Goal: Find specific page/section: Find specific page/section

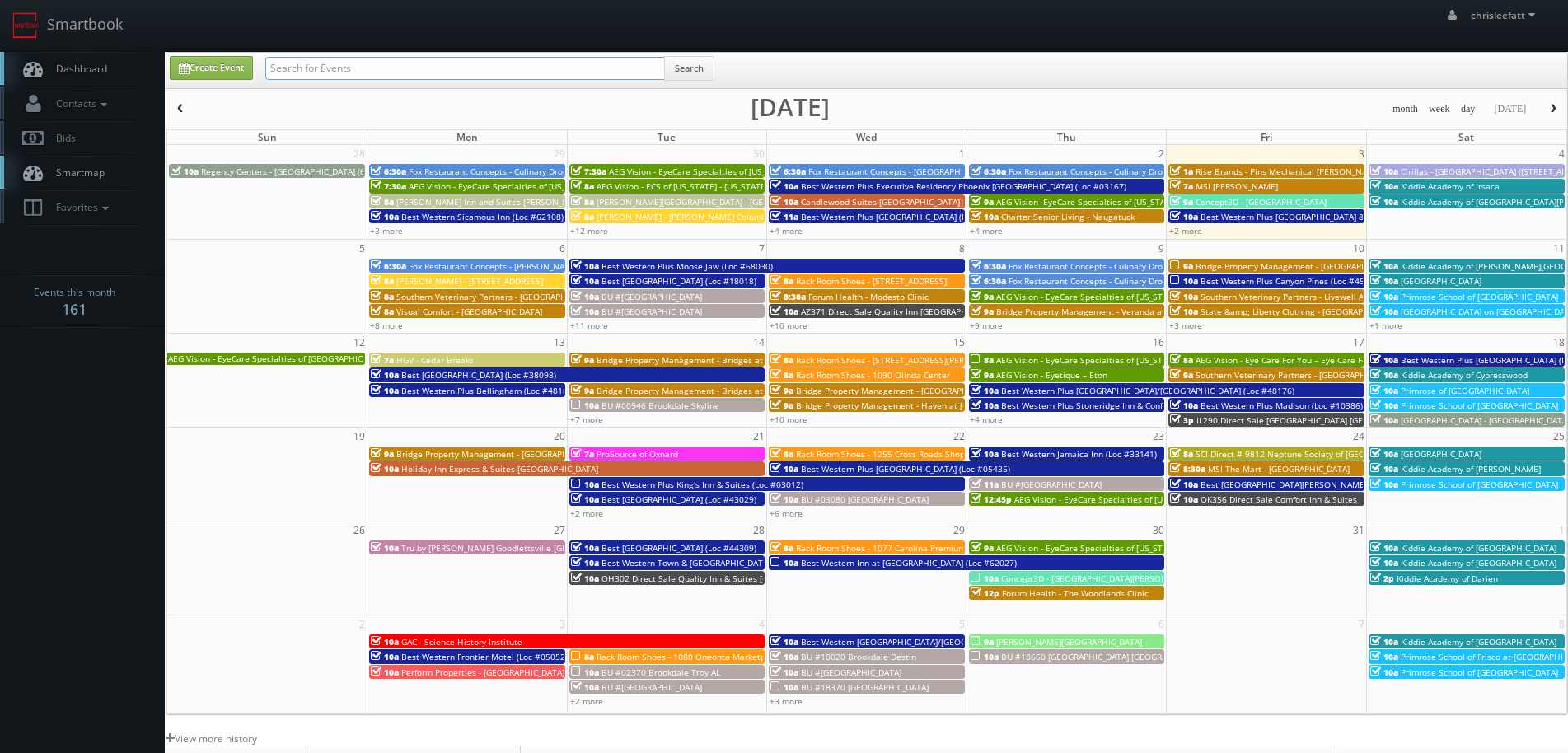
click at [472, 78] on input "text" at bounding box center [465, 68] width 400 height 23
click at [493, 70] on input "text" at bounding box center [465, 68] width 400 height 23
type input "kisling"
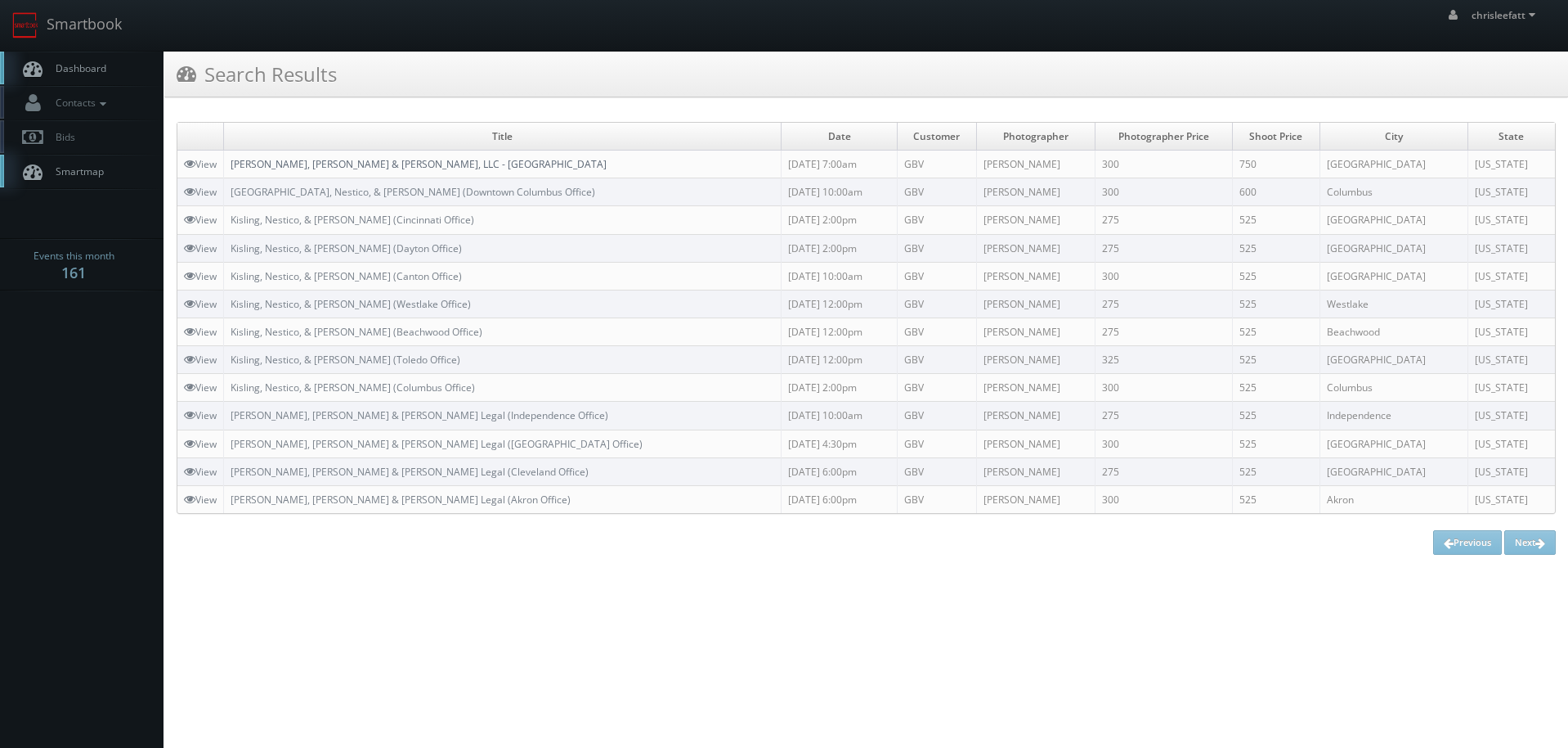
click at [390, 166] on link "Kisling, Nestico & Redick, LLC - Dayton" at bounding box center [418, 164] width 376 height 14
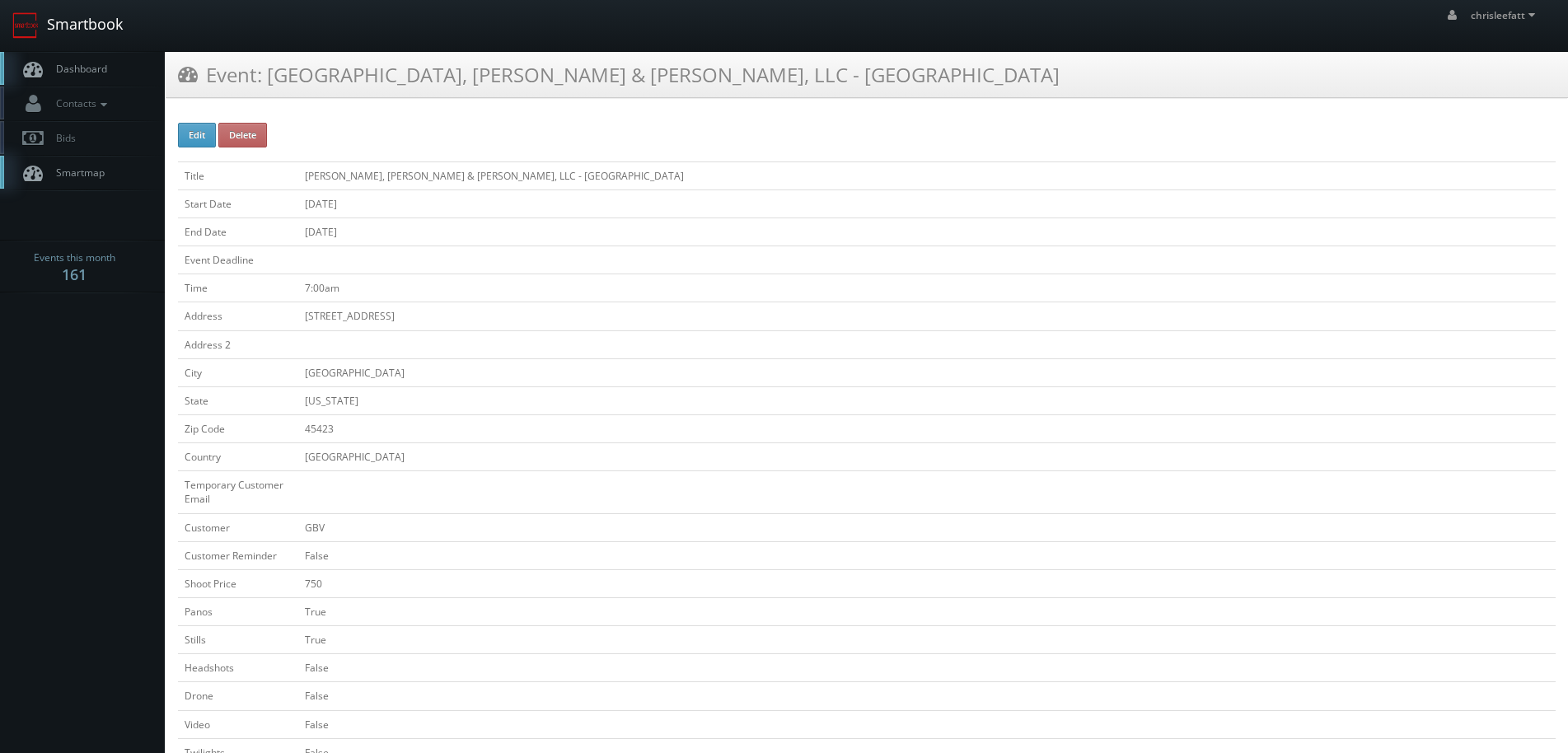
click at [78, 30] on link "Smartbook" at bounding box center [67, 25] width 135 height 51
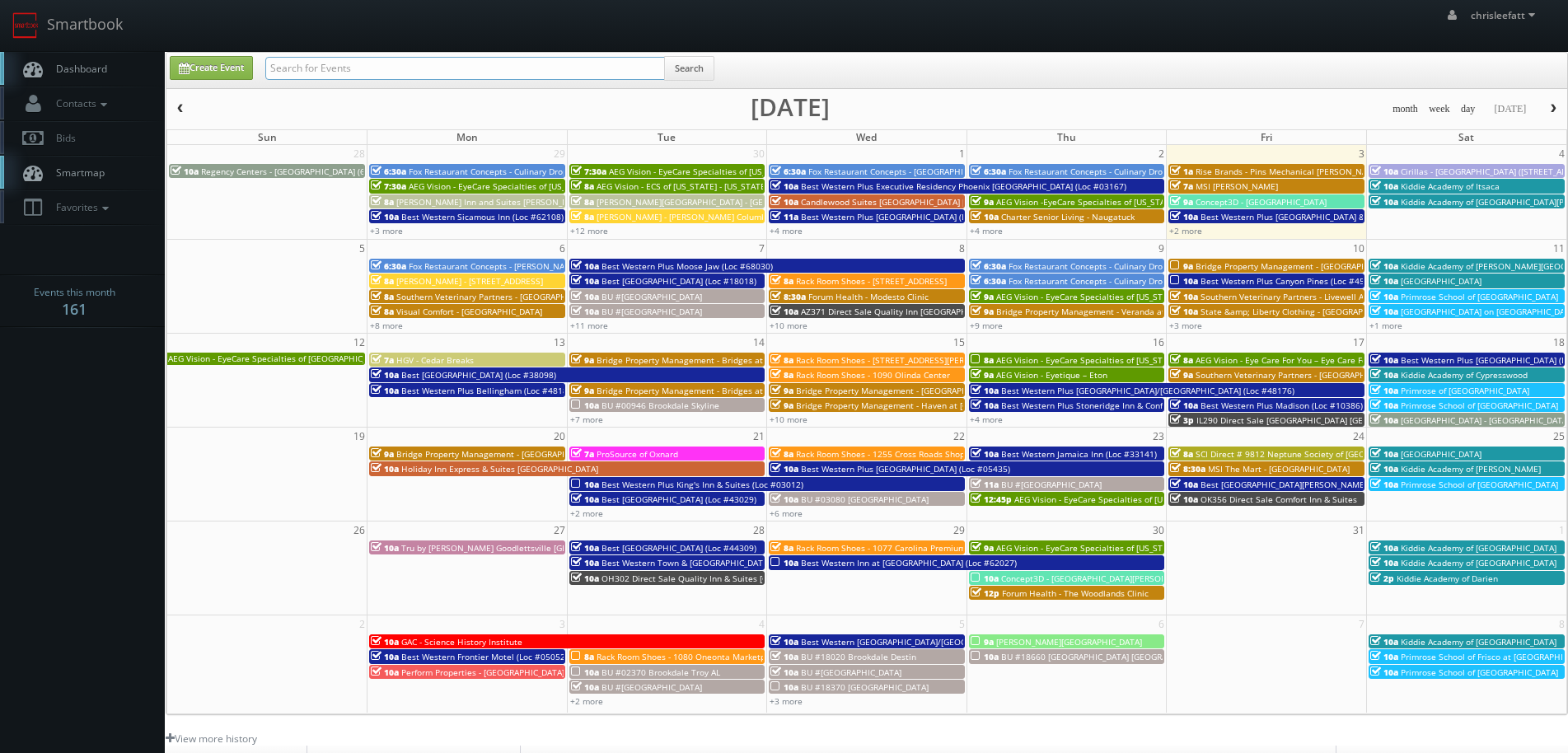
click at [507, 75] on input "text" at bounding box center [465, 68] width 400 height 23
type input "firebirds [PERSON_NAME]"
click at [381, 72] on input "firebirds hamilton" at bounding box center [465, 68] width 400 height 23
drag, startPoint x: 389, startPoint y: 66, endPoint x: 317, endPoint y: 65, distance: 72.0
click at [317, 65] on input "firebirds hamilton" at bounding box center [465, 68] width 400 height 23
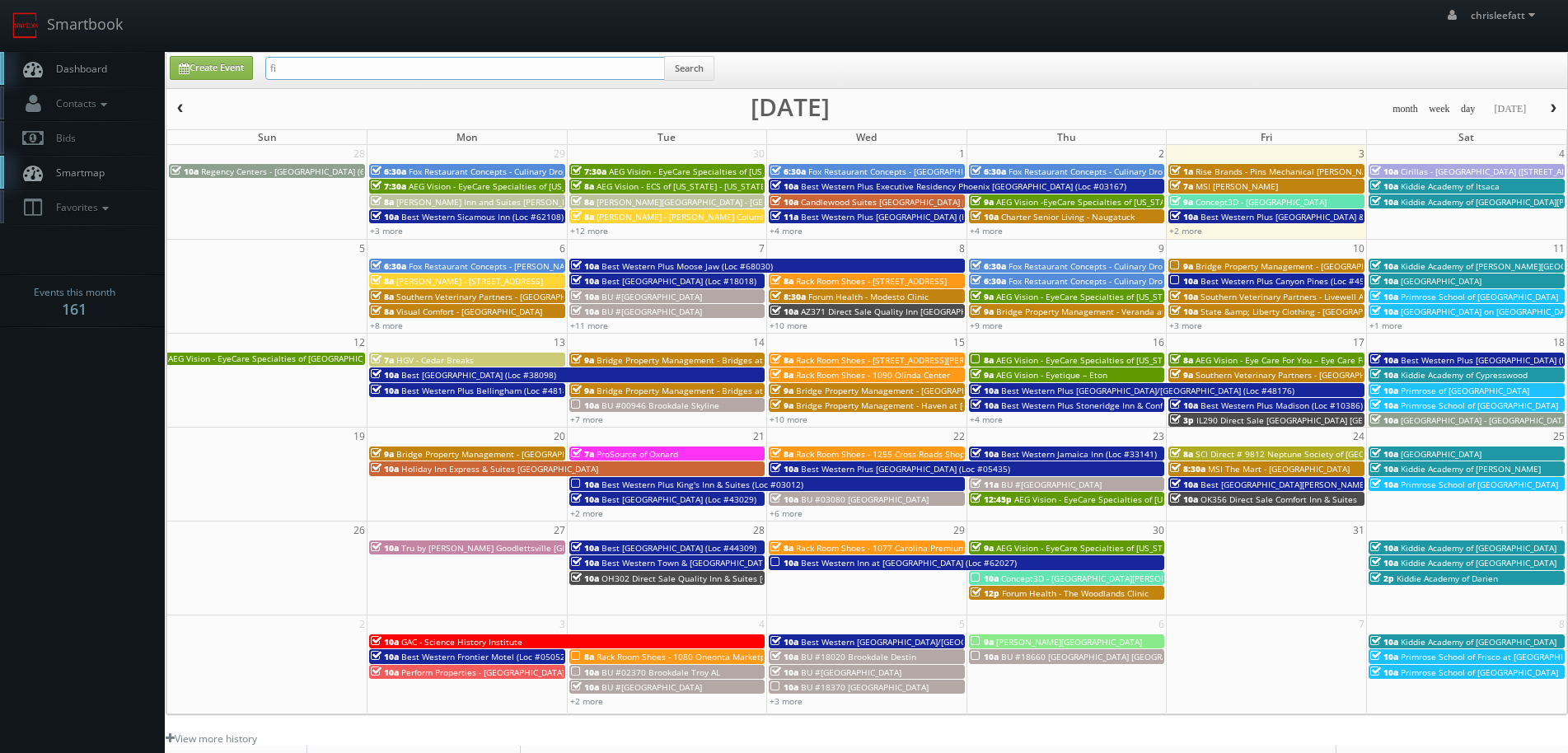
type input "f"
type input "north hamilton"
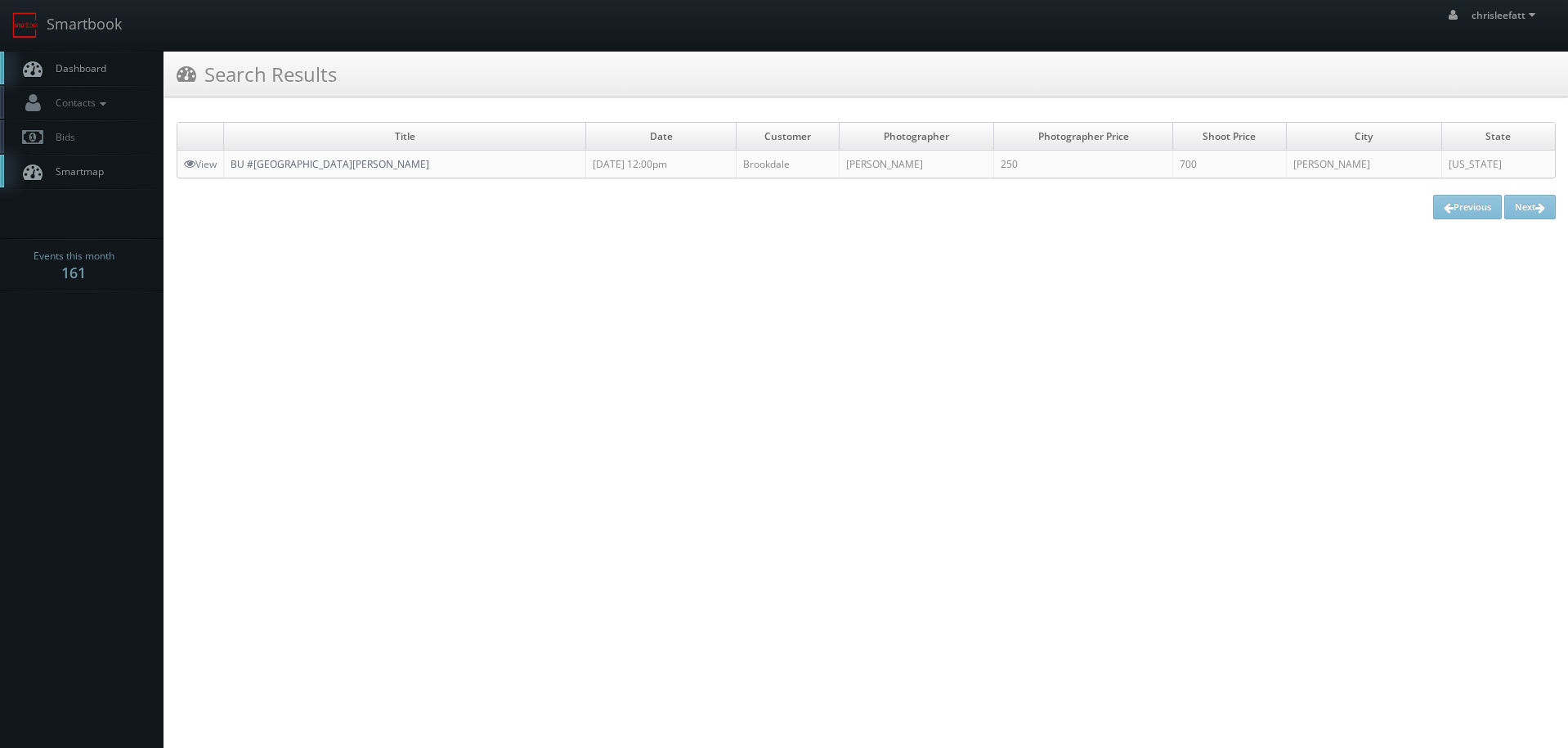
click at [354, 157] on link "BU #[GEOGRAPHIC_DATA][PERSON_NAME]" at bounding box center [329, 164] width 198 height 14
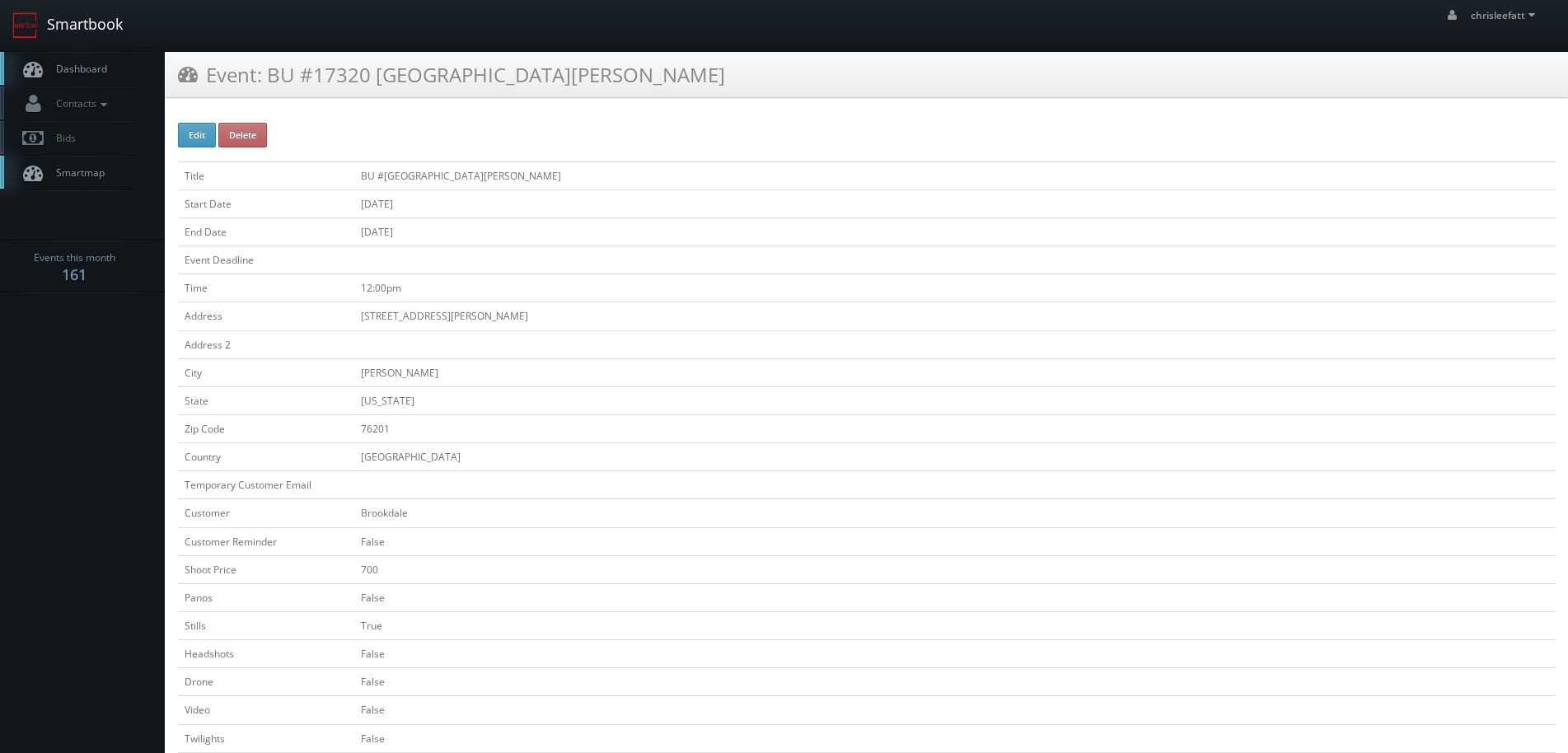
click at [83, 18] on link "Smartbook" at bounding box center [67, 25] width 135 height 51
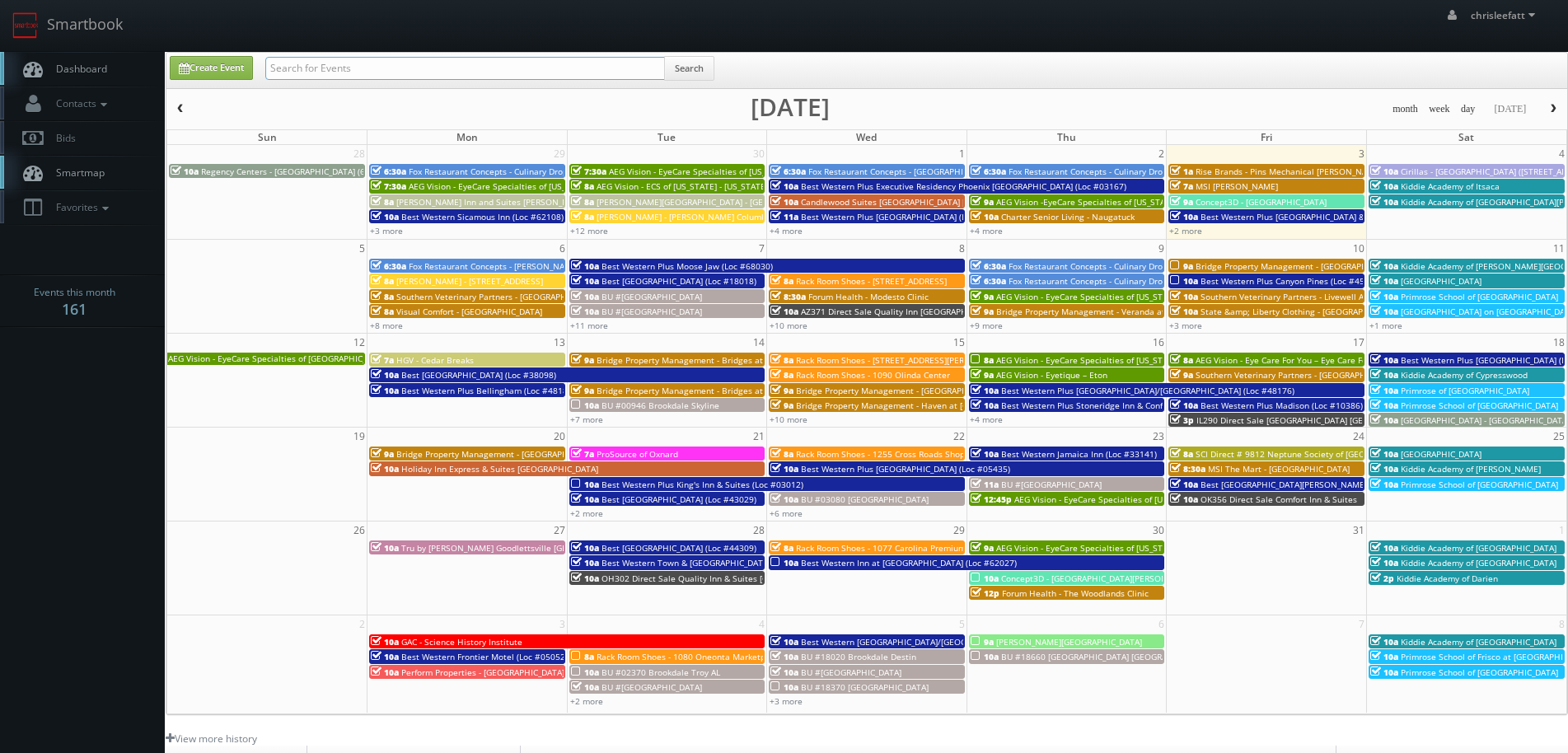
click at [353, 66] on input "text" at bounding box center [465, 68] width 400 height 23
type input "firebirds wood ifired grill"
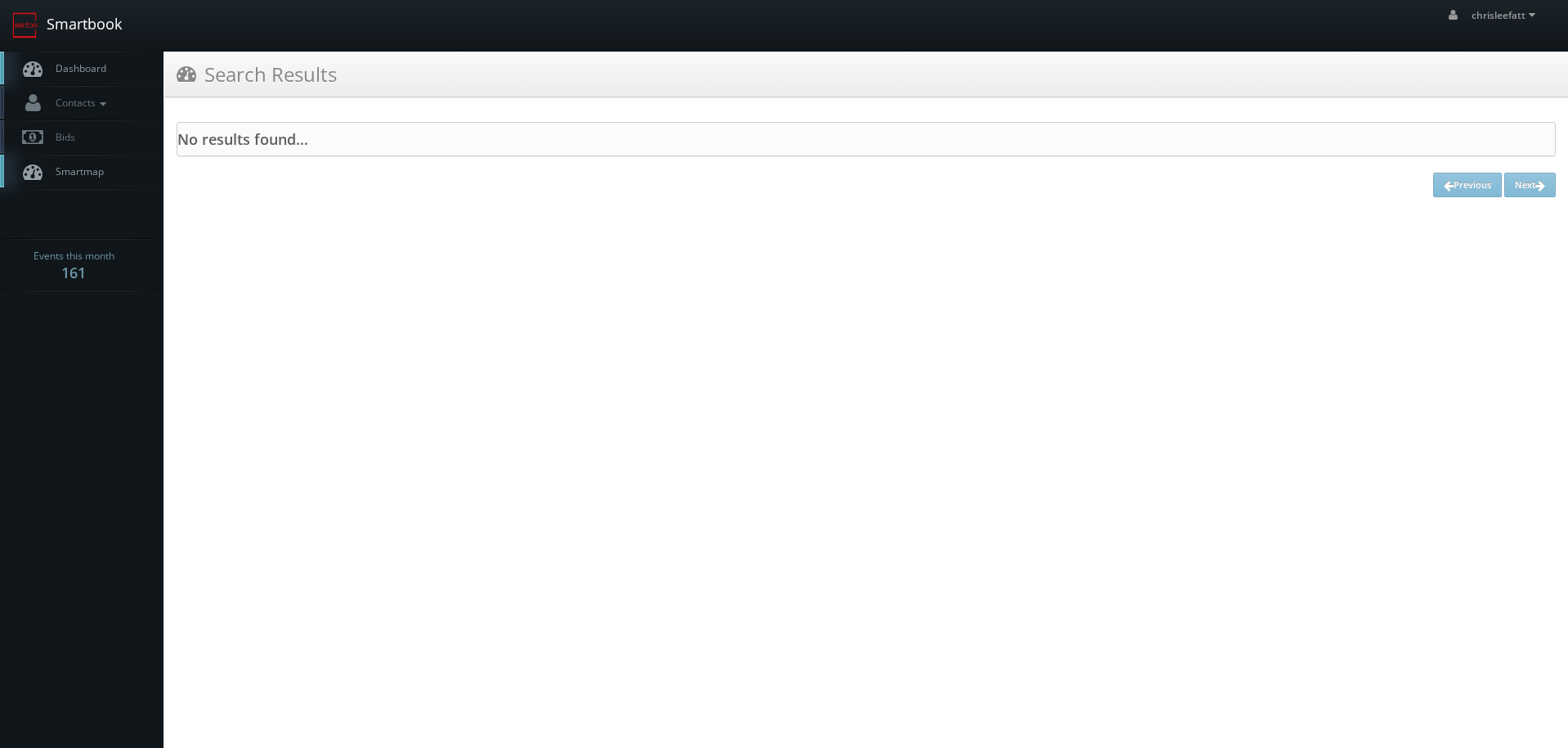
click at [88, 27] on link "Smartbook" at bounding box center [67, 25] width 134 height 51
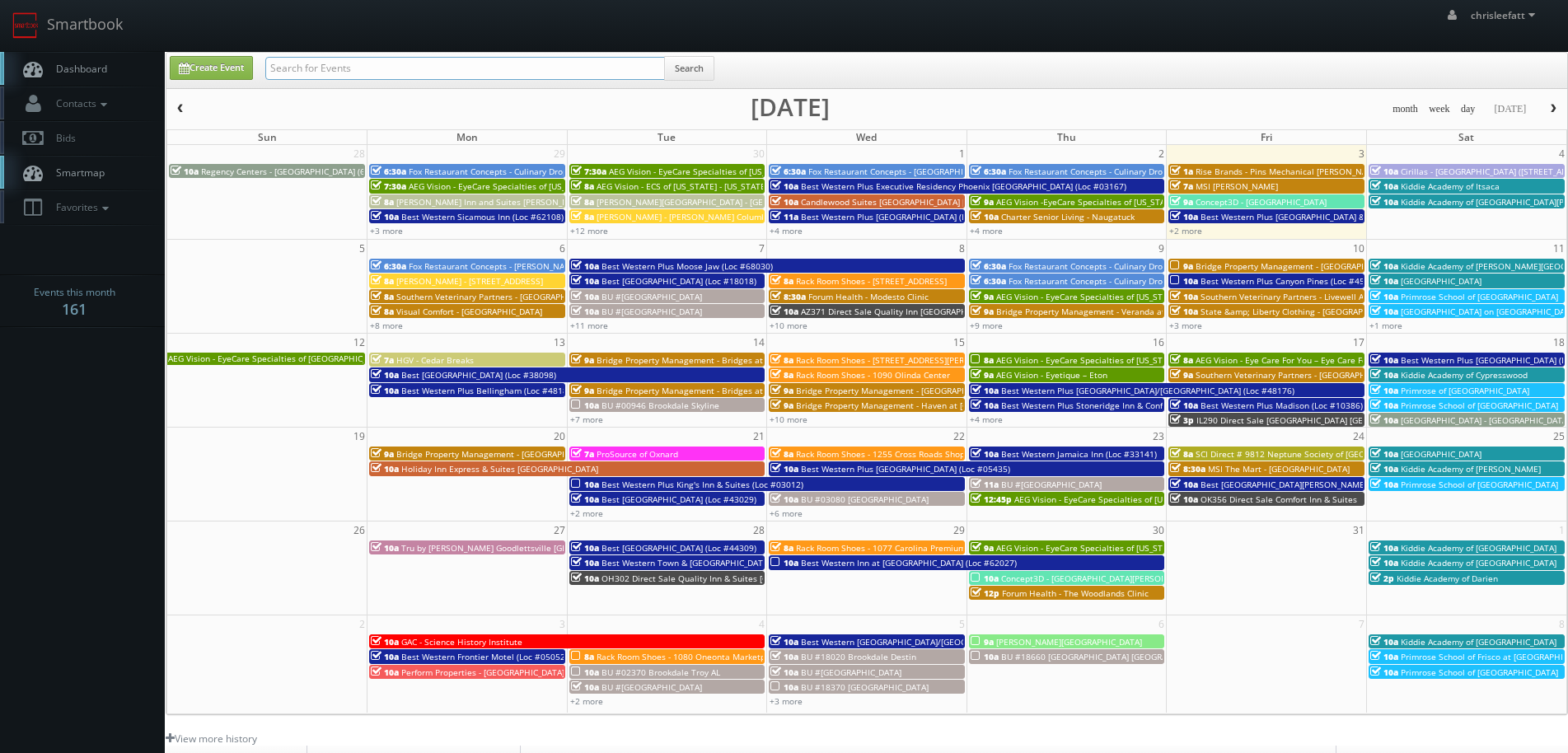
click at [353, 73] on input "text" at bounding box center [465, 68] width 400 height 23
type input "firebirds"
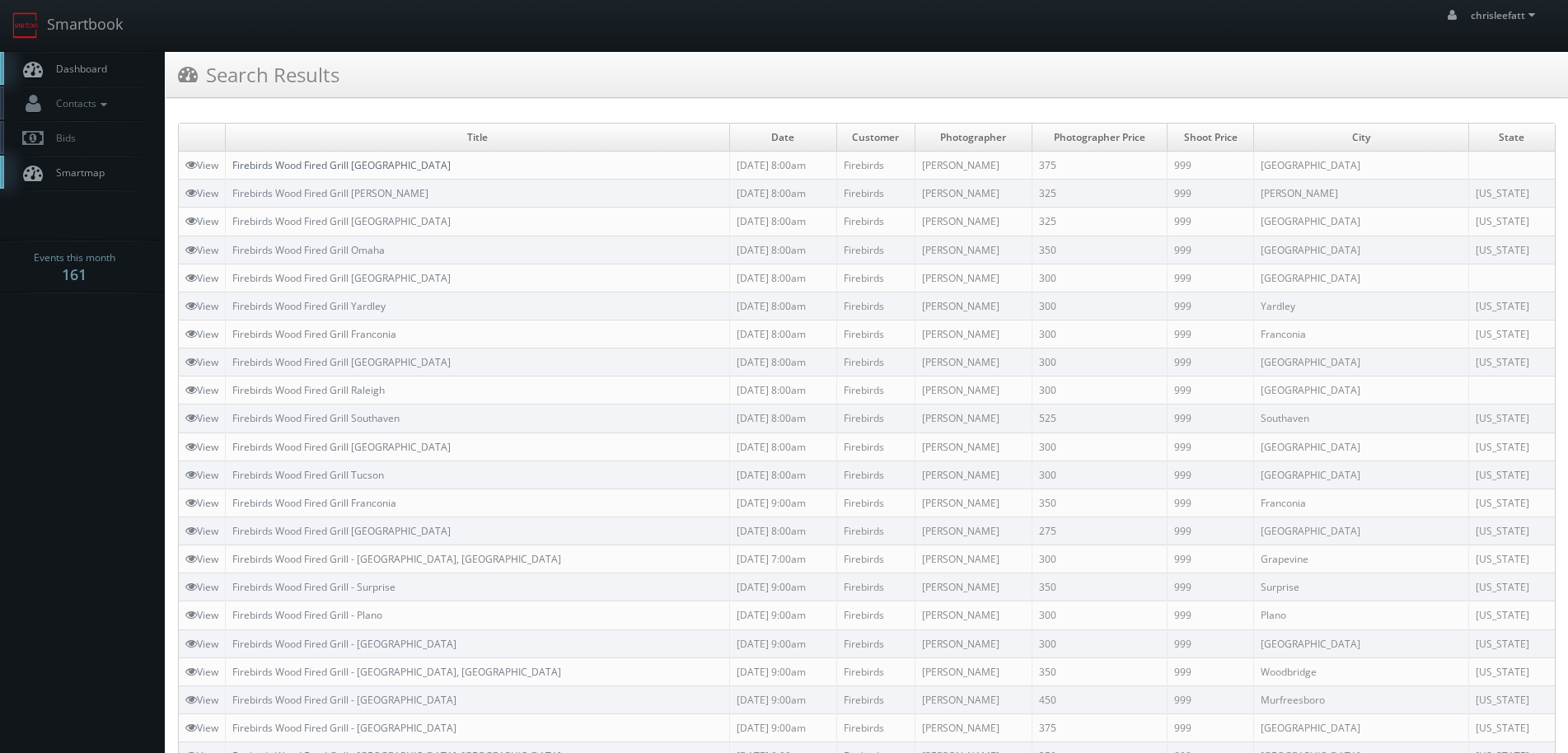
click at [403, 168] on link "Firebirds Wood Fired Grill [GEOGRAPHIC_DATA]" at bounding box center [341, 165] width 218 height 14
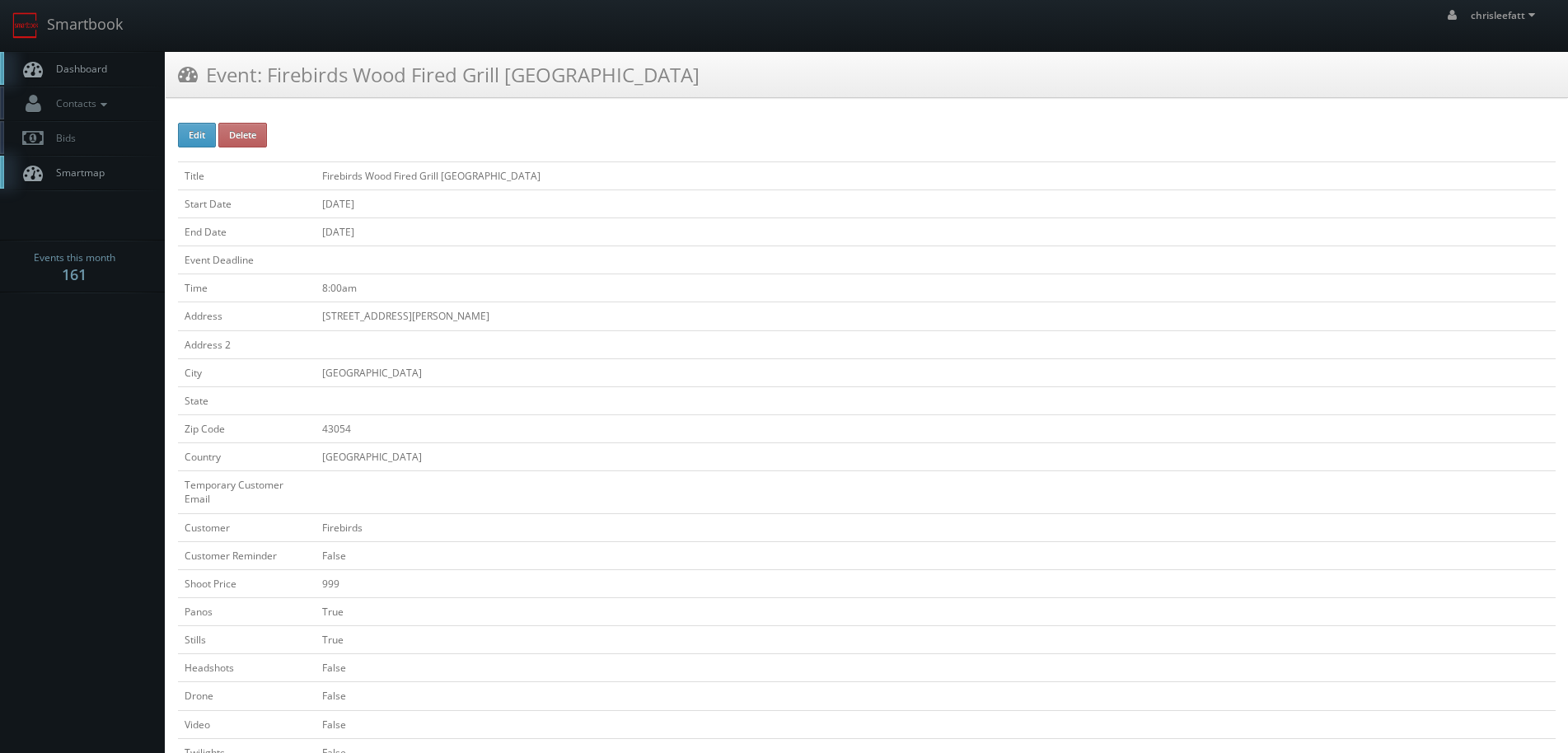
click at [1030, 213] on td "[DATE]" at bounding box center [936, 203] width 1241 height 28
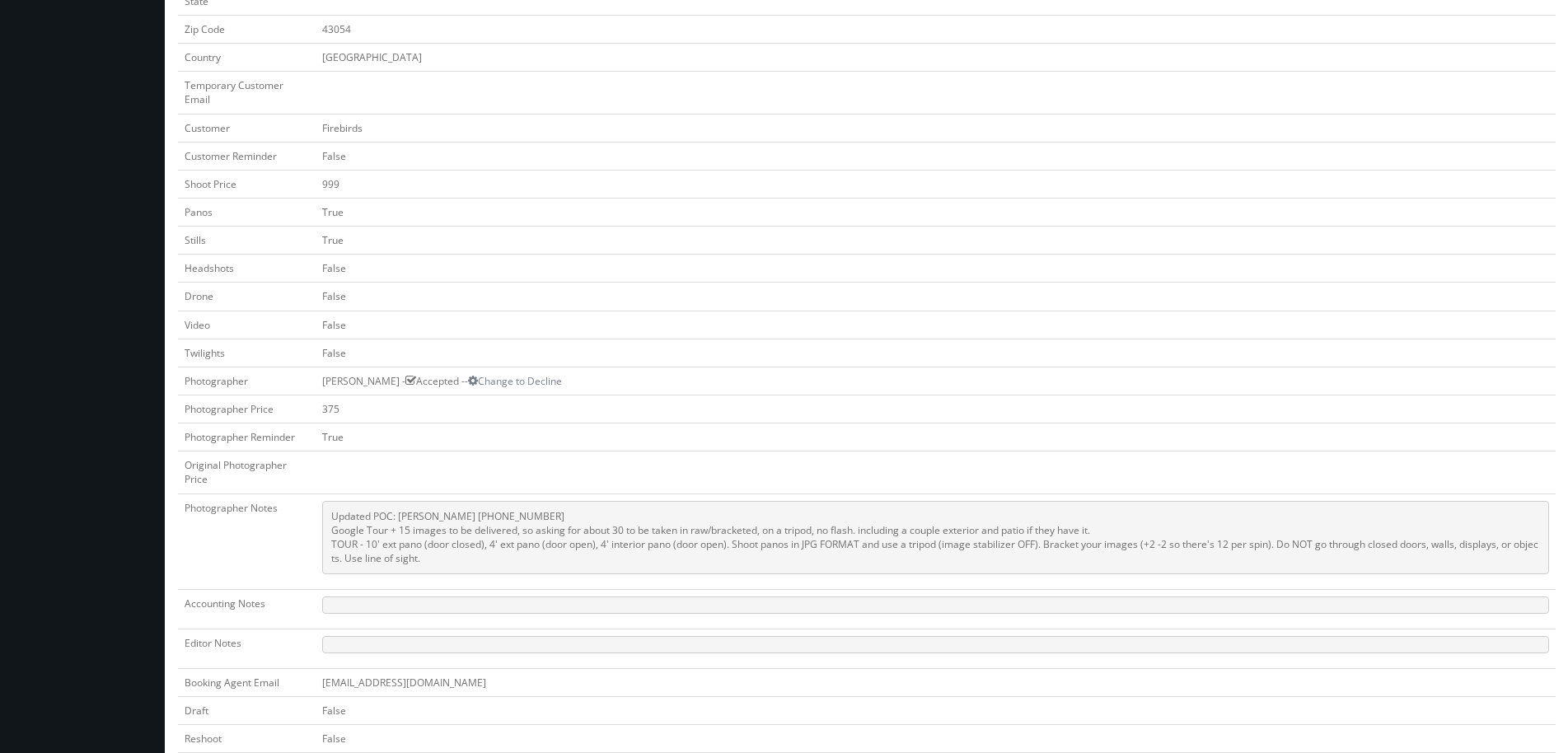
scroll to position [412, 0]
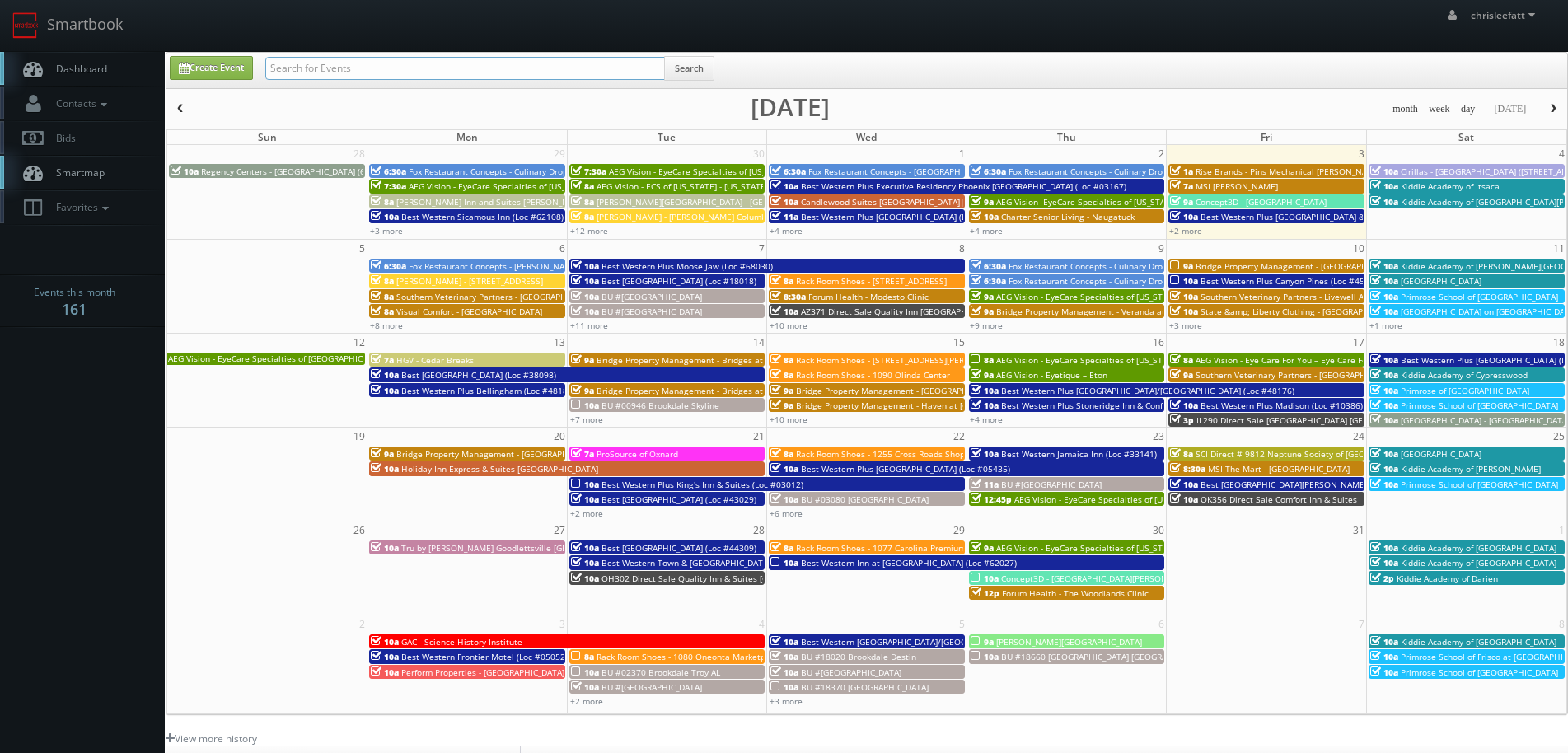
click at [414, 76] on input "text" at bounding box center [465, 68] width 400 height 23
type input "firebirds"
